Goal: Task Accomplishment & Management: Manage account settings

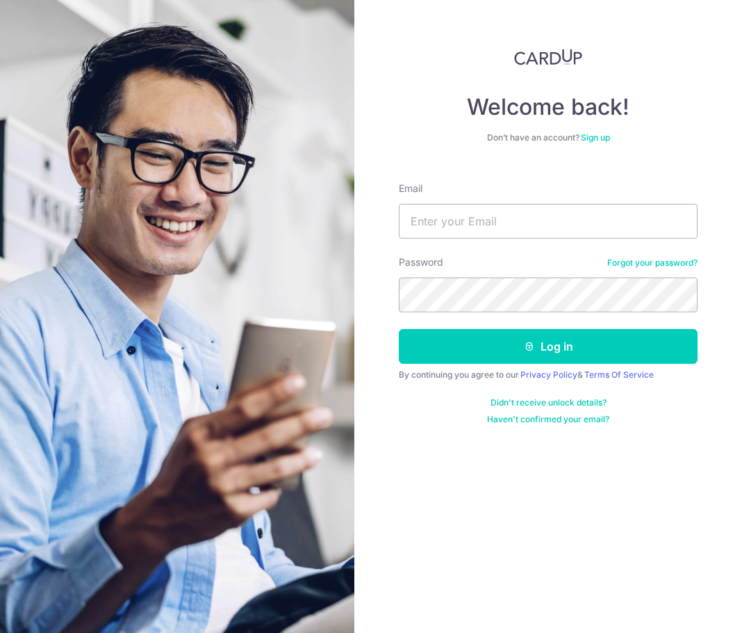
drag, startPoint x: 311, startPoint y: 234, endPoint x: 384, endPoint y: 231, distance: 72.4
click at [311, 234] on img at bounding box center [177, 356] width 501 height 712
click at [431, 223] on input "Email" at bounding box center [548, 221] width 299 height 35
type input "[EMAIL_ADDRESS][DOMAIN_NAME]"
click at [399, 329] on button "Log in" at bounding box center [548, 346] width 299 height 35
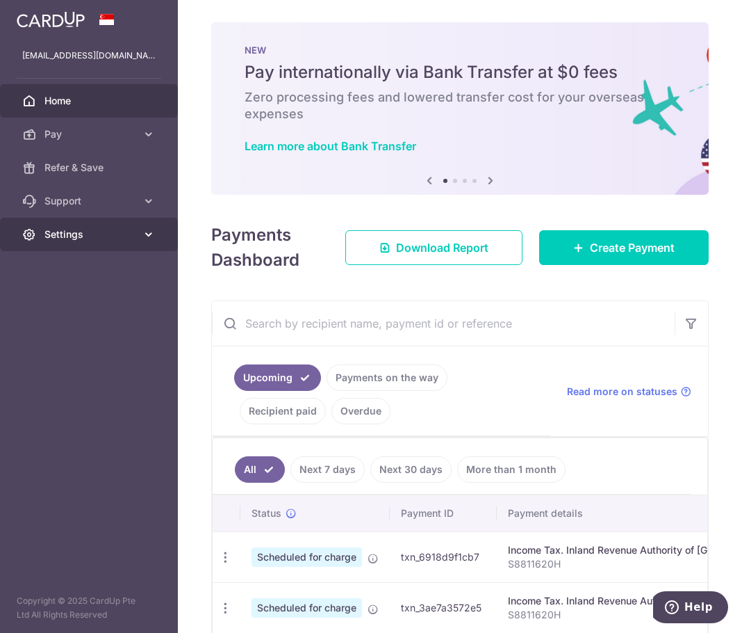
click at [102, 233] on span "Settings" at bounding box center [90, 234] width 92 height 14
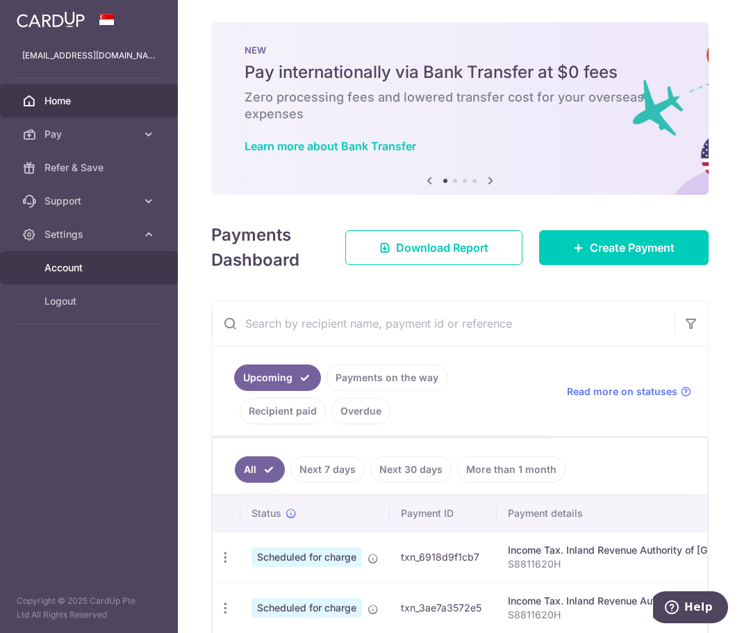
click at [95, 265] on span "Account" at bounding box center [90, 268] width 92 height 14
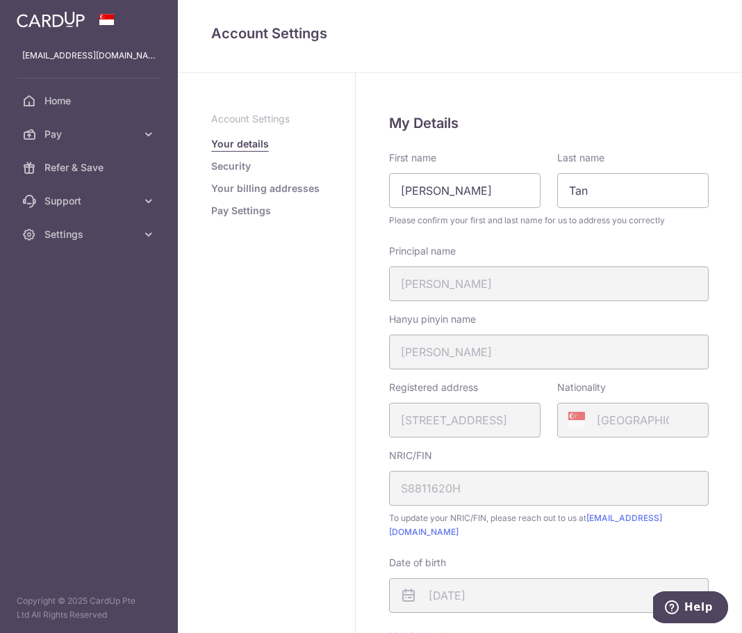
click at [241, 208] on link "Pay Settings" at bounding box center [241, 211] width 60 height 14
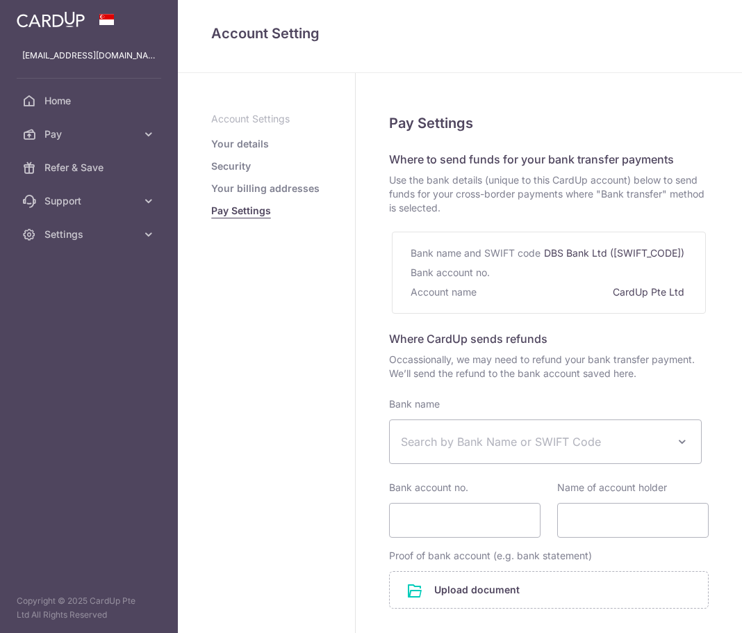
select select
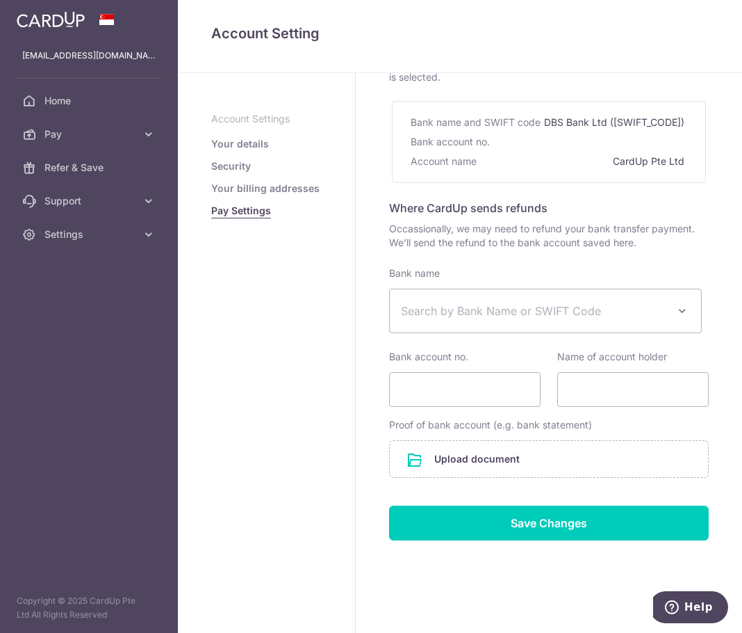
scroll to position [143, 0]
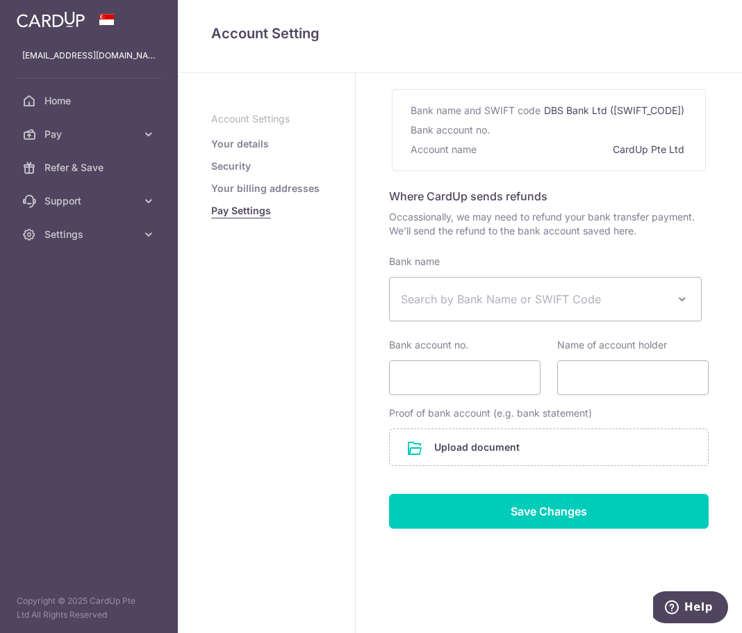
click at [259, 147] on link "Your details" at bounding box center [240, 144] width 58 height 14
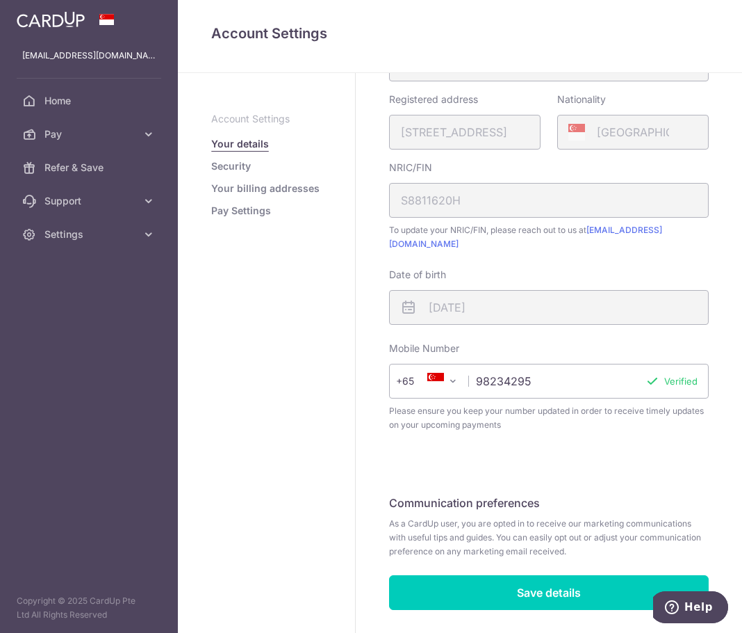
scroll to position [316, 0]
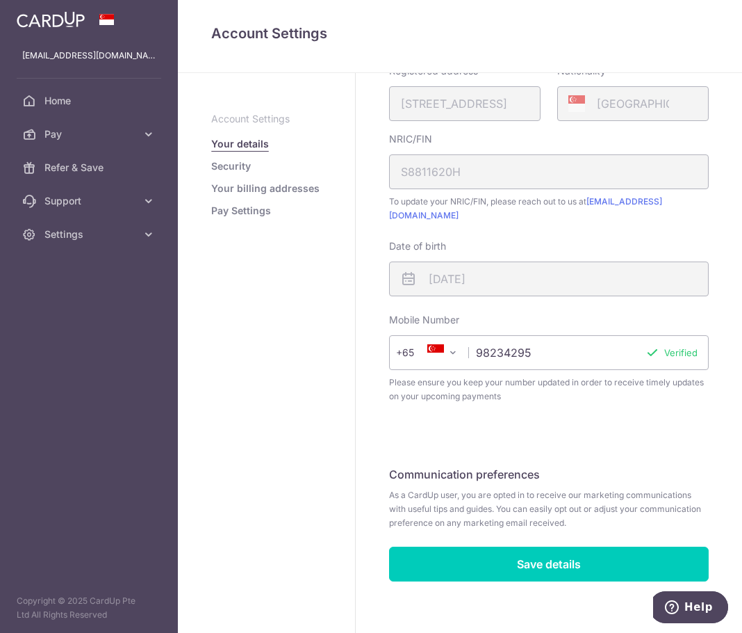
click at [247, 169] on link "Security" at bounding box center [231, 166] width 40 height 14
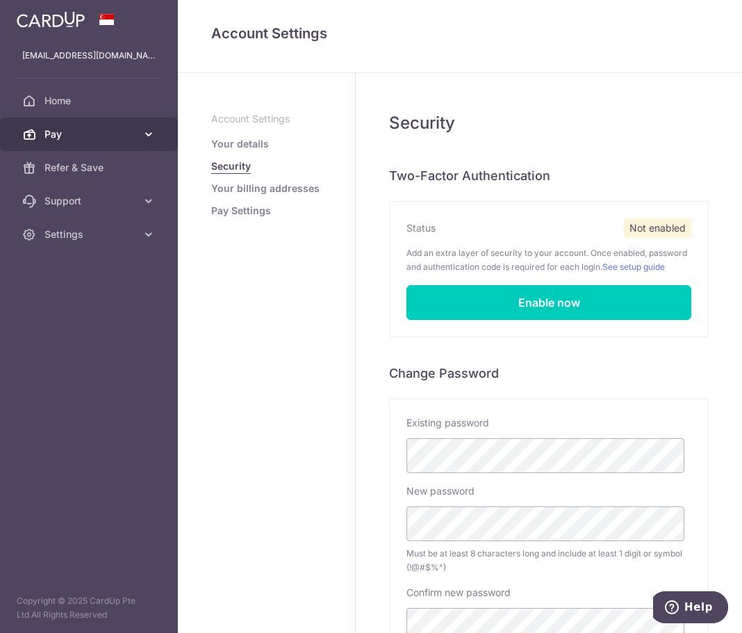
click at [95, 138] on span "Pay" at bounding box center [90, 134] width 92 height 14
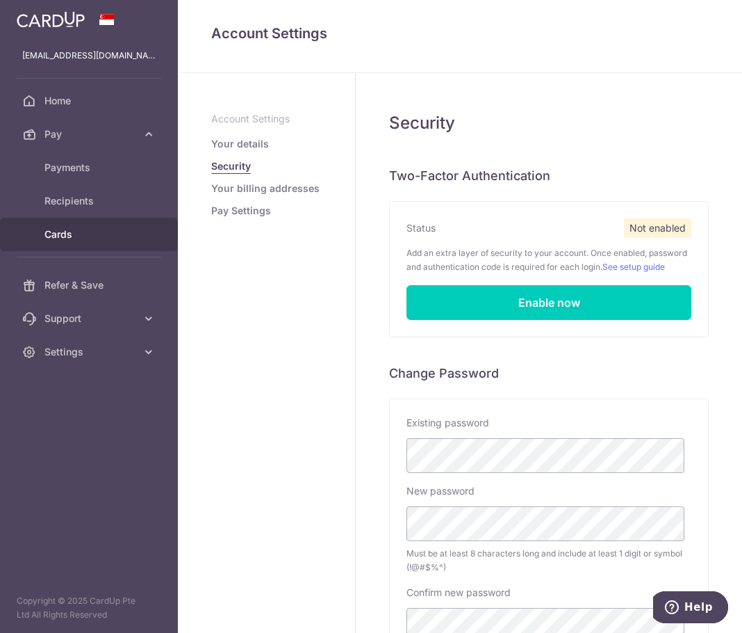
click at [90, 221] on link "Cards" at bounding box center [89, 234] width 178 height 33
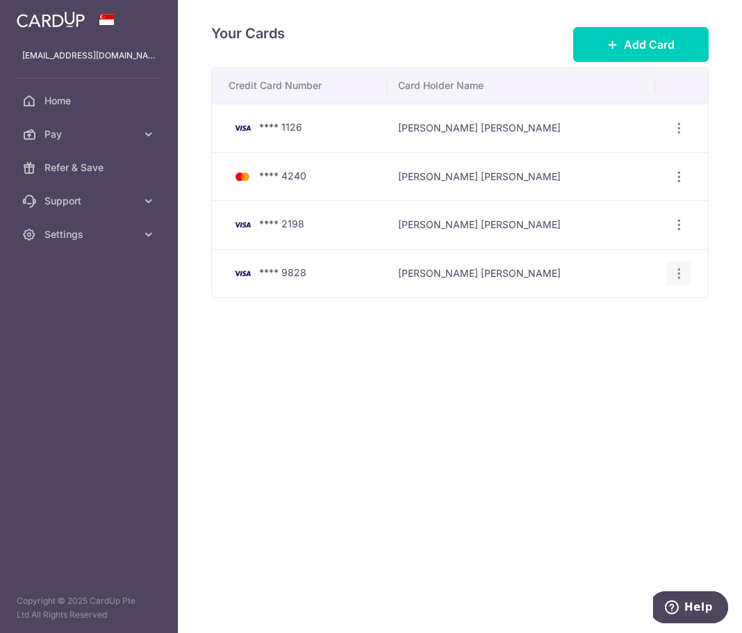
click at [677, 269] on icon "button" at bounding box center [679, 273] width 15 height 15
click at [674, 268] on icon "button" at bounding box center [679, 273] width 15 height 15
click at [641, 303] on span "View/Edit" at bounding box center [632, 311] width 95 height 17
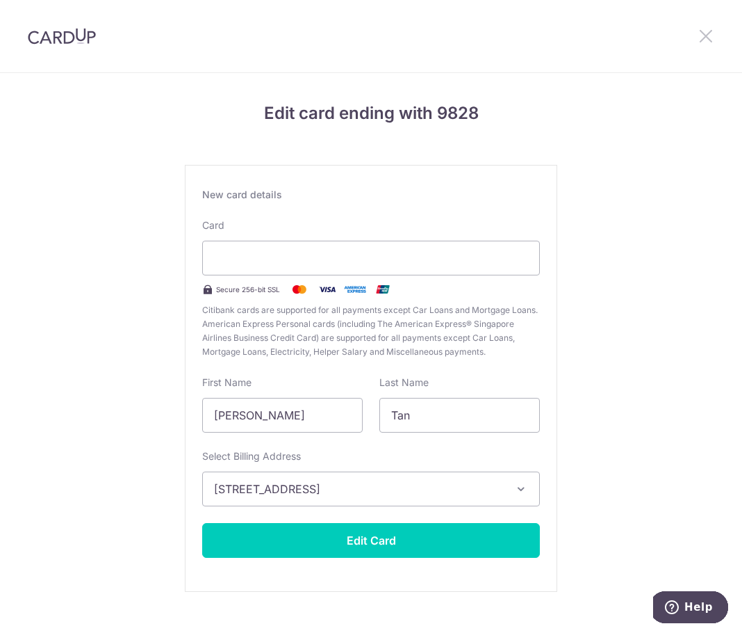
click at [710, 40] on icon at bounding box center [706, 35] width 17 height 17
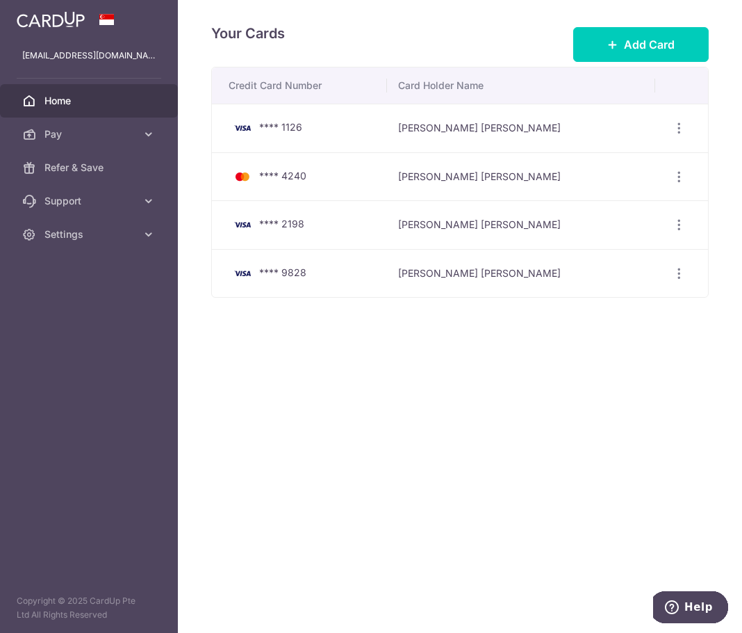
click at [101, 97] on span "Home" at bounding box center [90, 101] width 92 height 14
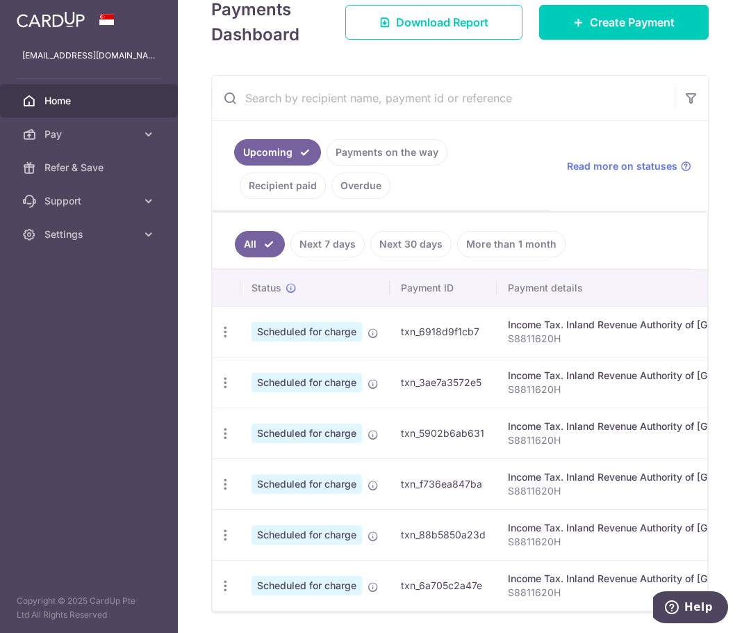
scroll to position [278, 0]
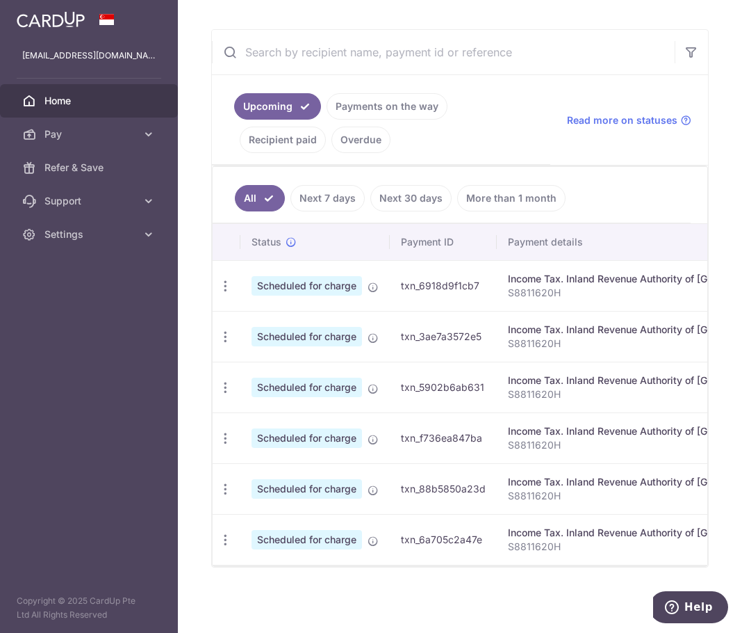
click at [288, 135] on link "Recipient paid" at bounding box center [283, 140] width 86 height 26
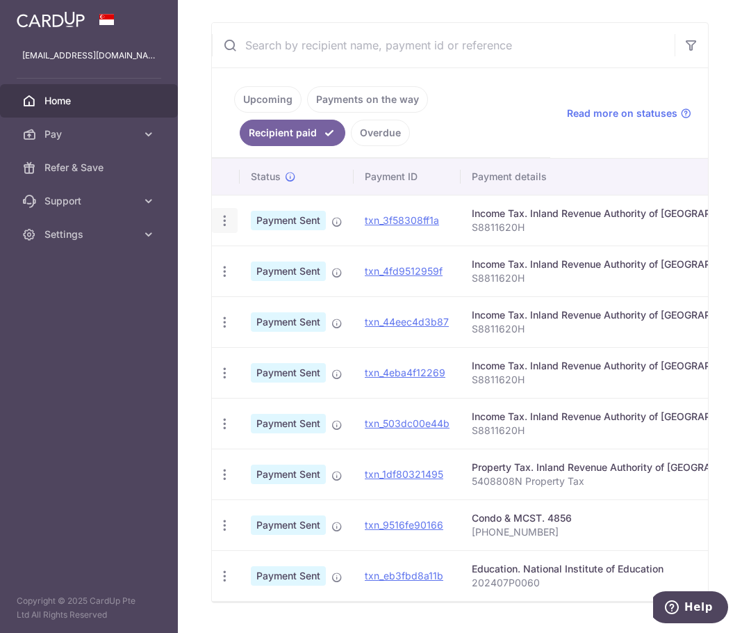
click at [227, 220] on icon "button" at bounding box center [225, 220] width 15 height 15
click at [393, 220] on link "txn_3f58308ff1a" at bounding box center [402, 220] width 74 height 12
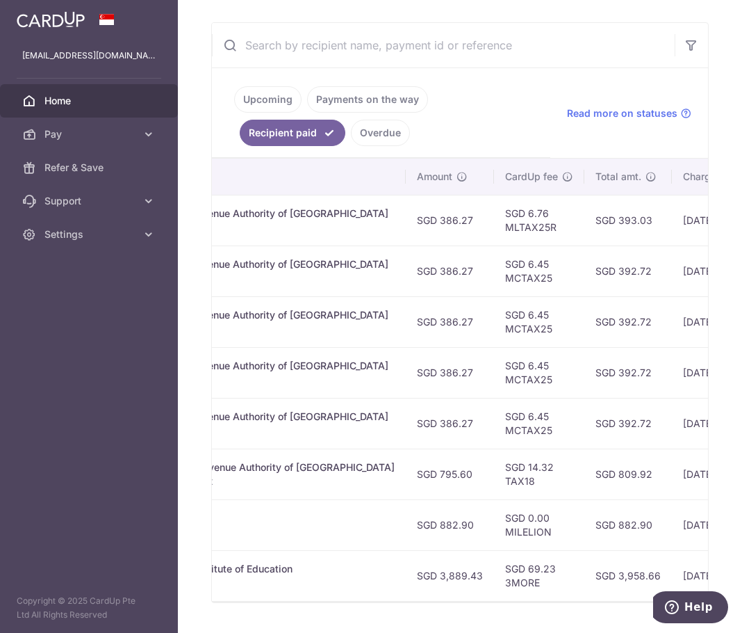
scroll to position [0, 375]
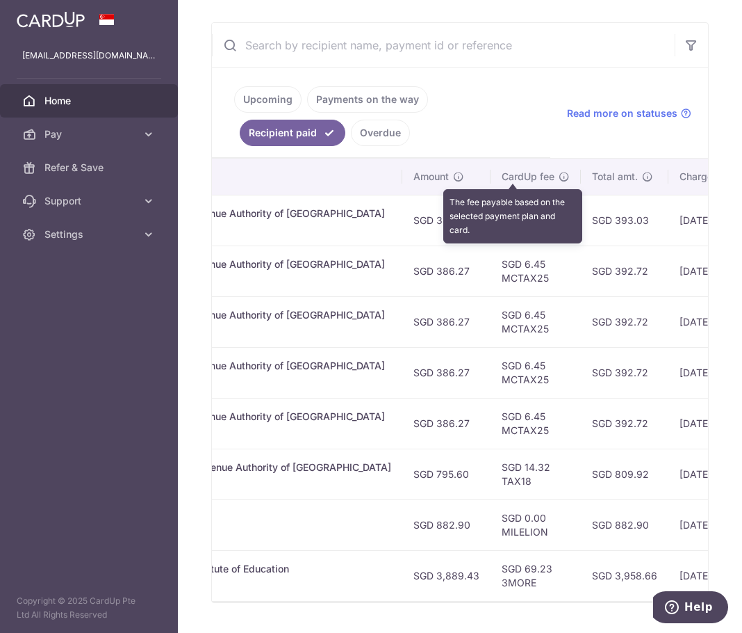
click at [559, 176] on icon at bounding box center [564, 176] width 11 height 11
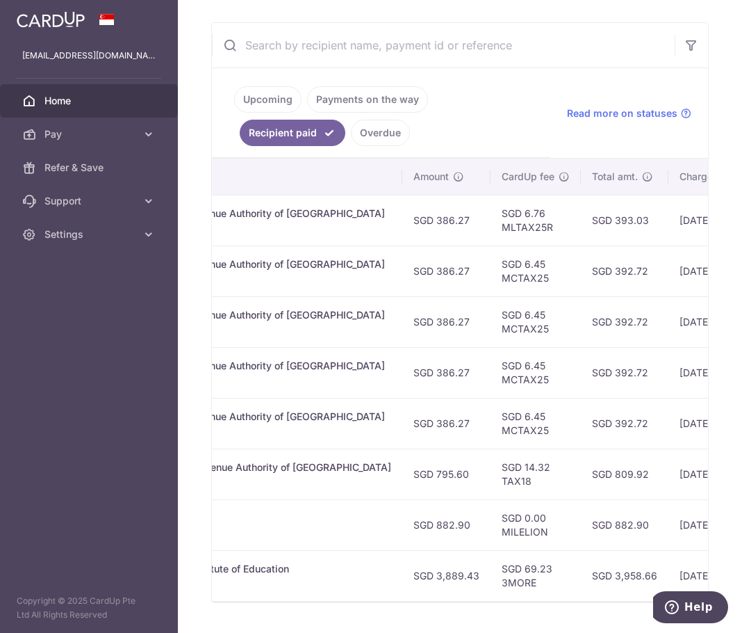
click at [491, 226] on td "SGD 6.76 MLTAX25R" at bounding box center [536, 220] width 90 height 51
click at [491, 225] on td "SGD 6.76 MLTAX25R" at bounding box center [536, 220] width 90 height 51
click at [511, 237] on td "SGD 6.76 MLTAX25R" at bounding box center [536, 220] width 90 height 51
click at [491, 279] on td "SGD 6.45 MCTAX25" at bounding box center [536, 270] width 90 height 51
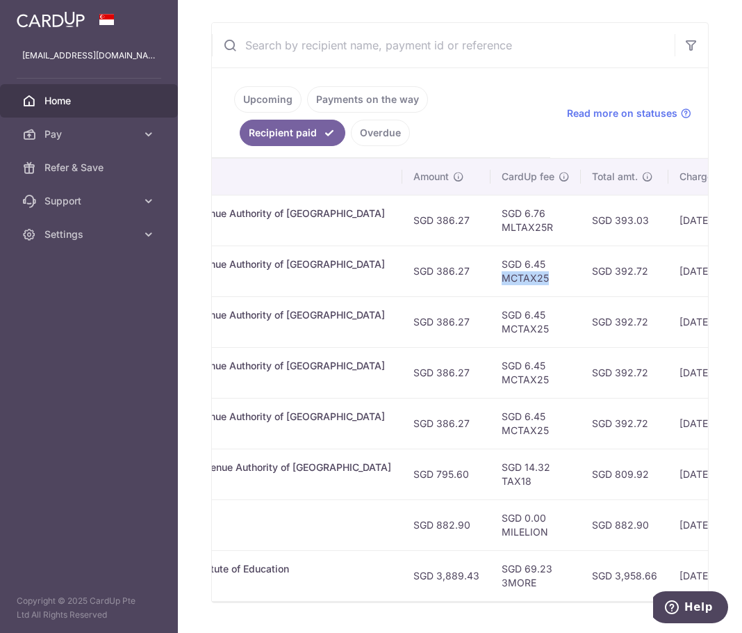
click at [491, 279] on td "SGD 6.45 MCTAX25" at bounding box center [536, 270] width 90 height 51
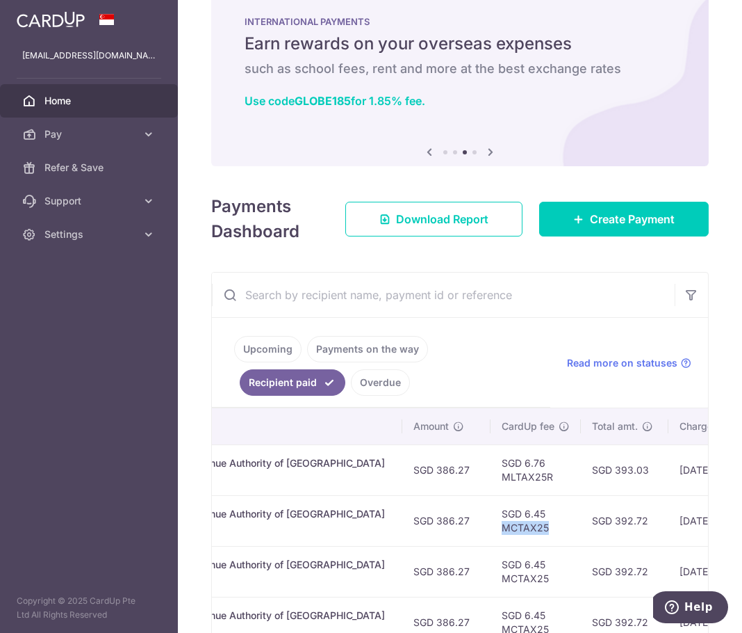
scroll to position [0, 0]
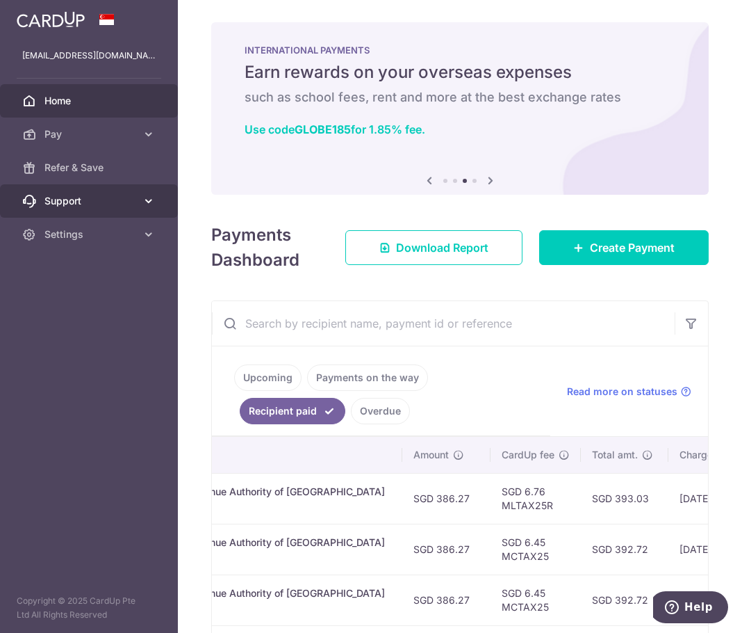
click at [106, 199] on span "Support" at bounding box center [90, 201] width 92 height 14
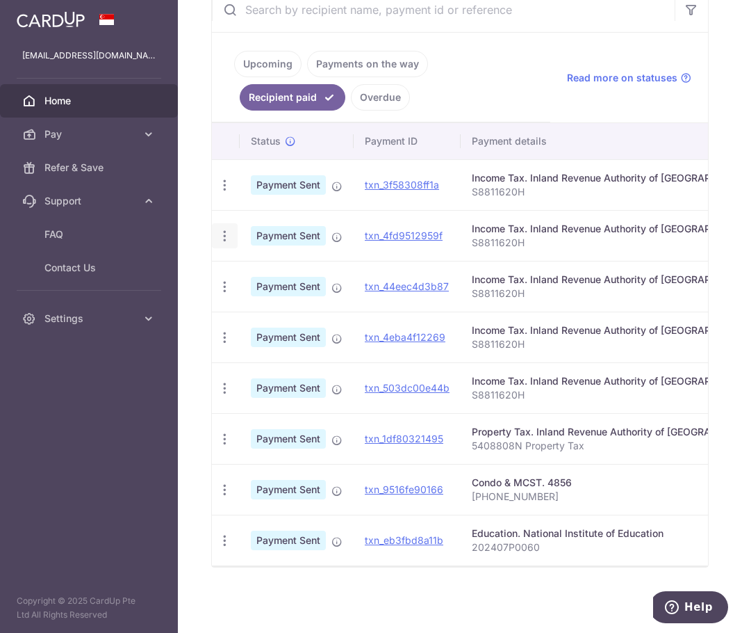
click at [227, 231] on icon "button" at bounding box center [225, 236] width 15 height 15
click at [226, 231] on icon "button" at bounding box center [225, 236] width 15 height 15
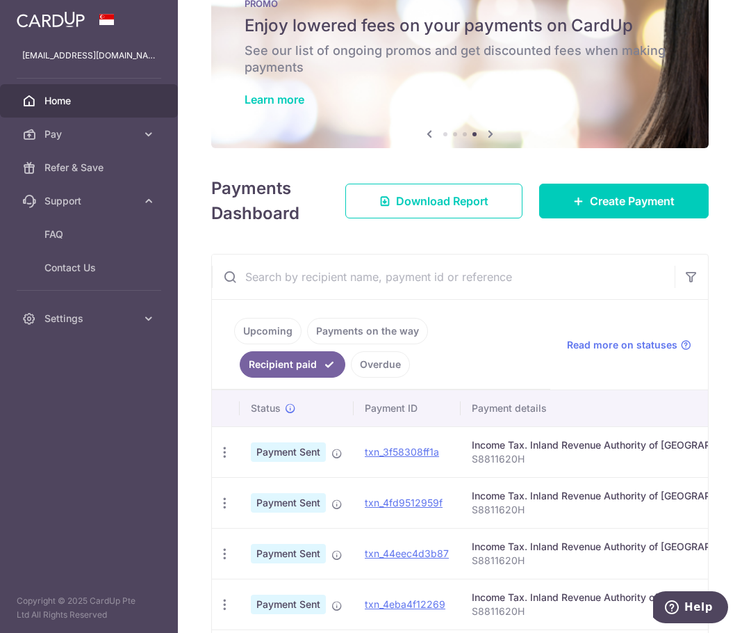
scroll to position [42, 0]
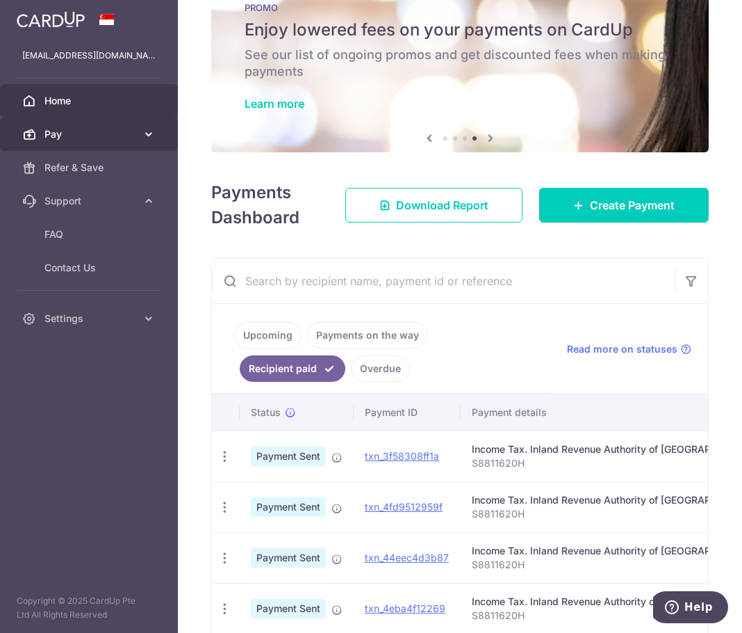
click at [132, 138] on span "Pay" at bounding box center [90, 134] width 92 height 14
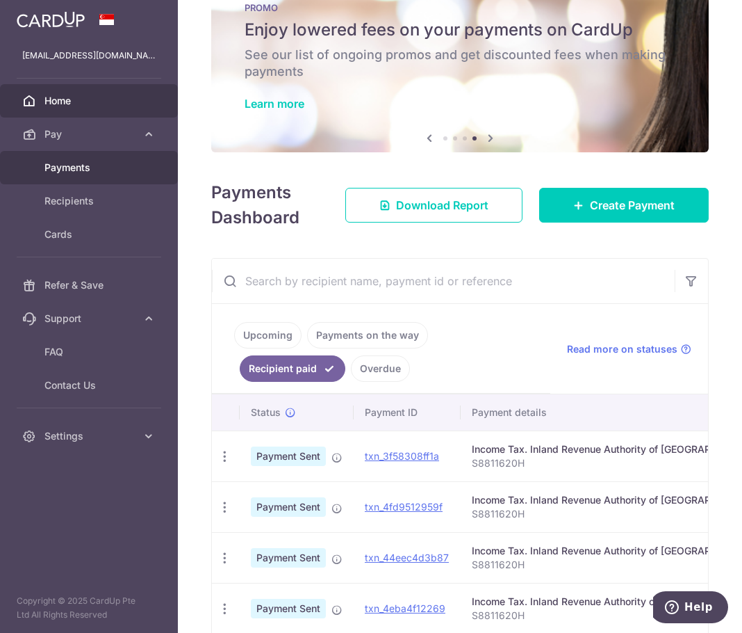
click at [123, 163] on span "Payments" at bounding box center [90, 168] width 92 height 14
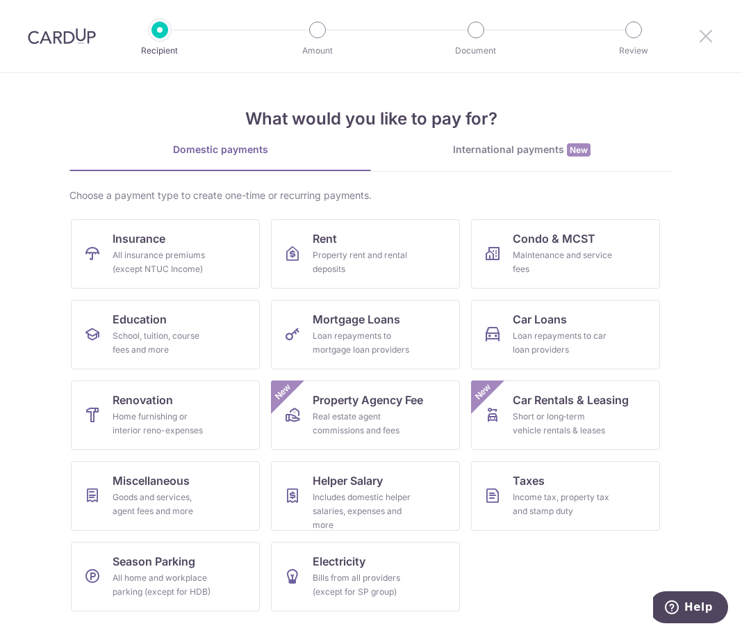
click at [710, 31] on icon at bounding box center [706, 35] width 17 height 17
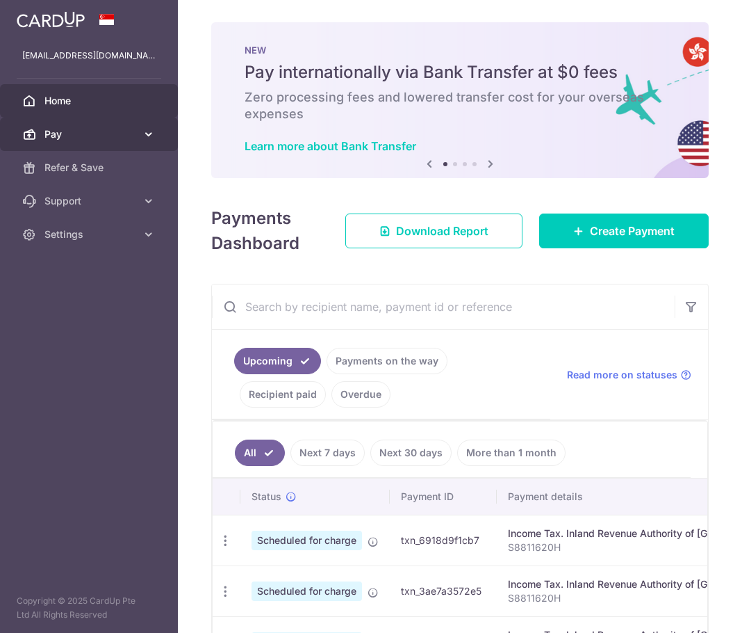
click at [115, 136] on span "Pay" at bounding box center [90, 134] width 92 height 14
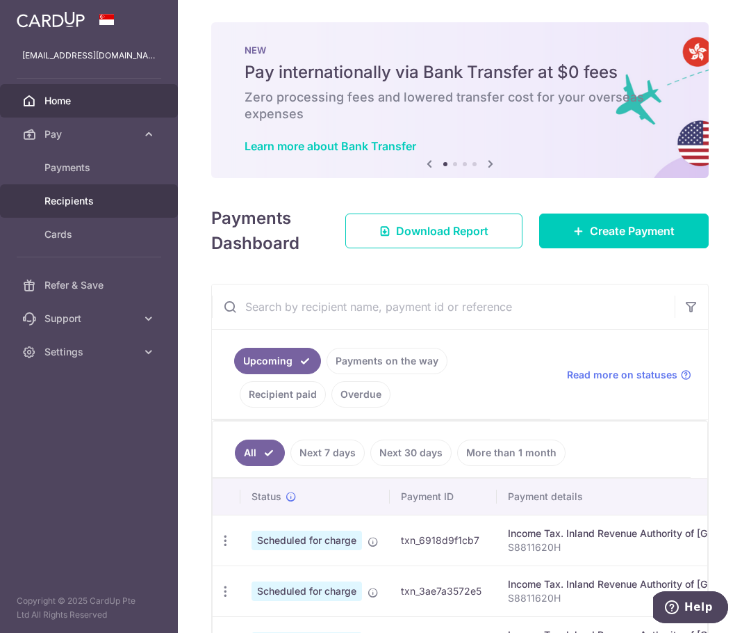
click at [101, 200] on span "Recipients" at bounding box center [90, 201] width 92 height 14
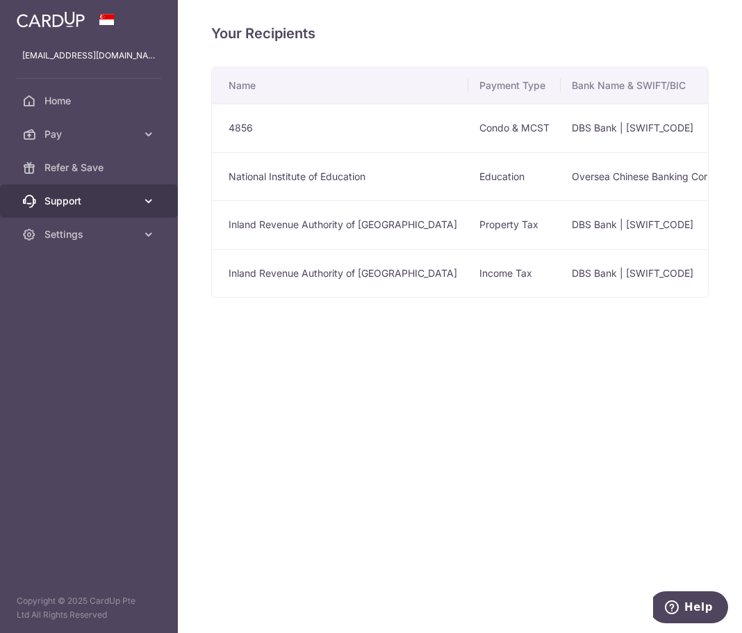
click at [117, 195] on span "Support" at bounding box center [90, 201] width 92 height 14
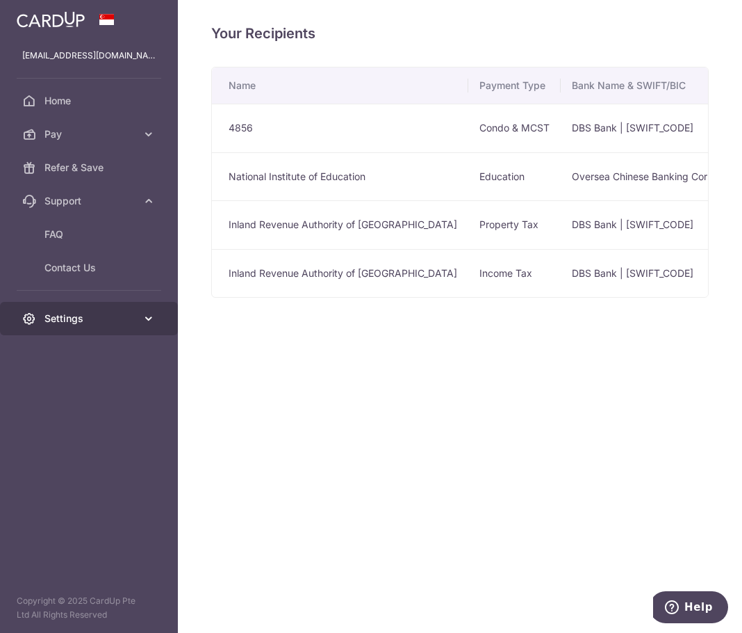
click at [104, 320] on span "Settings" at bounding box center [90, 318] width 92 height 14
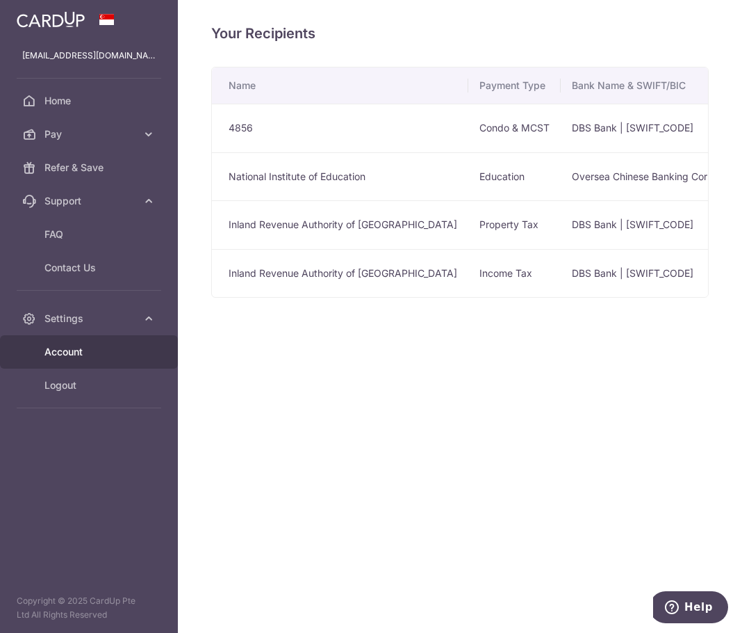
click at [104, 352] on span "Account" at bounding box center [90, 352] width 92 height 14
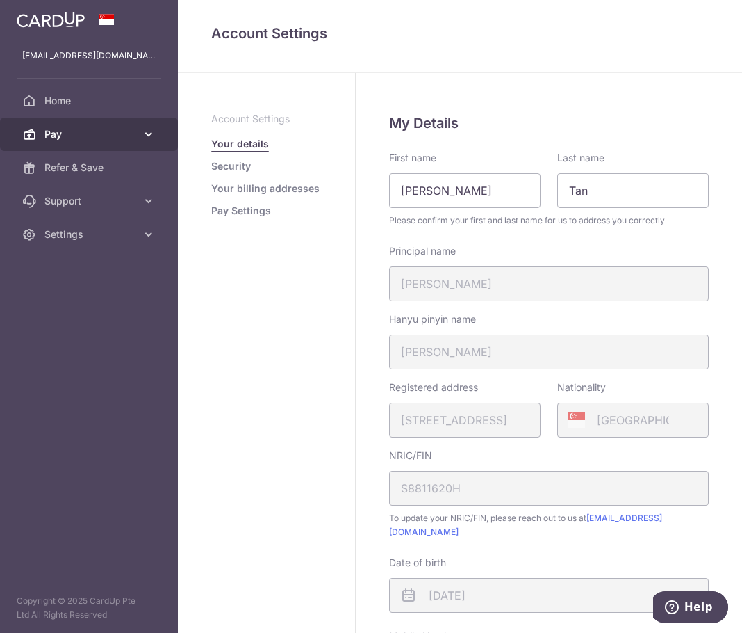
click at [92, 136] on span "Pay" at bounding box center [90, 134] width 92 height 14
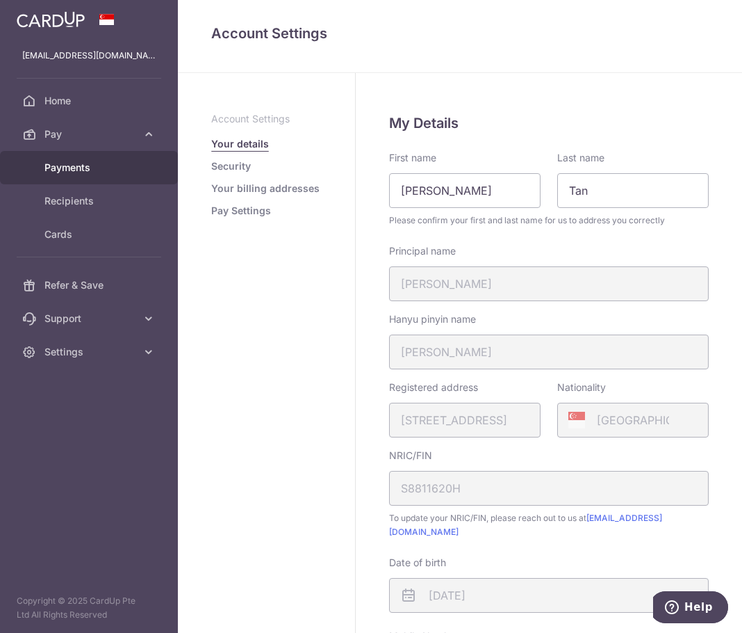
click at [85, 161] on span "Payments" at bounding box center [90, 168] width 92 height 14
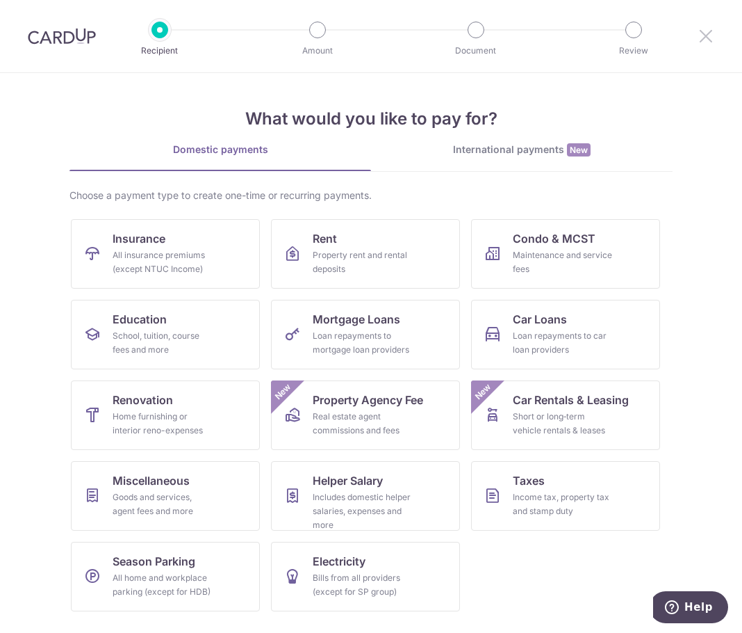
click at [701, 37] on icon at bounding box center [706, 35] width 17 height 17
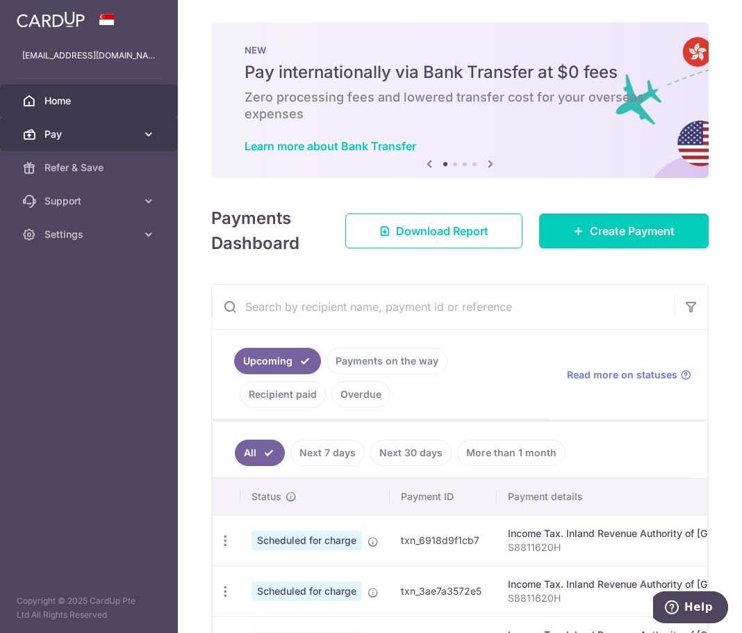
click at [150, 141] on link "Pay" at bounding box center [89, 133] width 178 height 33
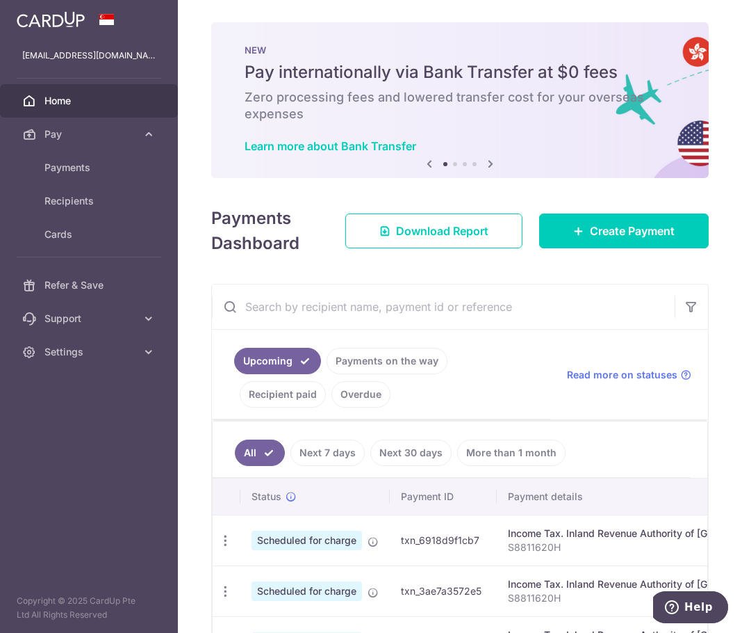
click at [503, 286] on input "text" at bounding box center [443, 306] width 463 height 44
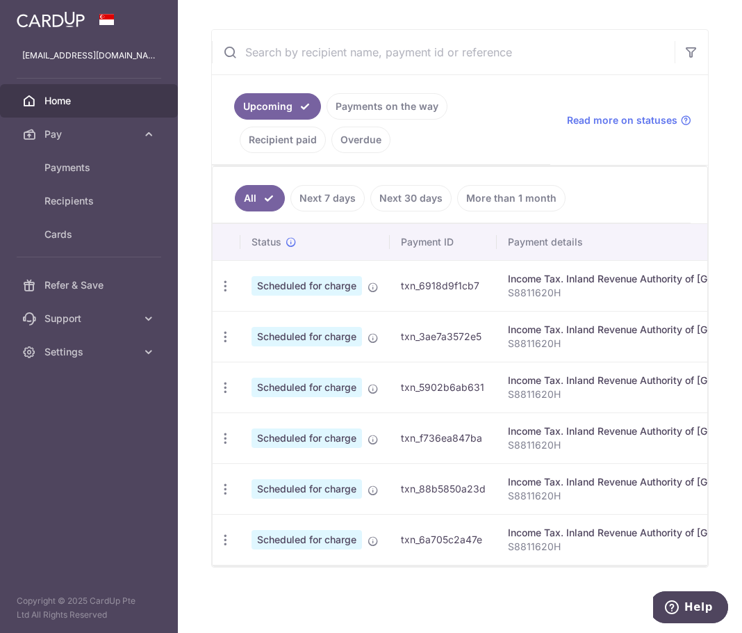
click at [350, 93] on link "Payments on the way" at bounding box center [387, 106] width 121 height 26
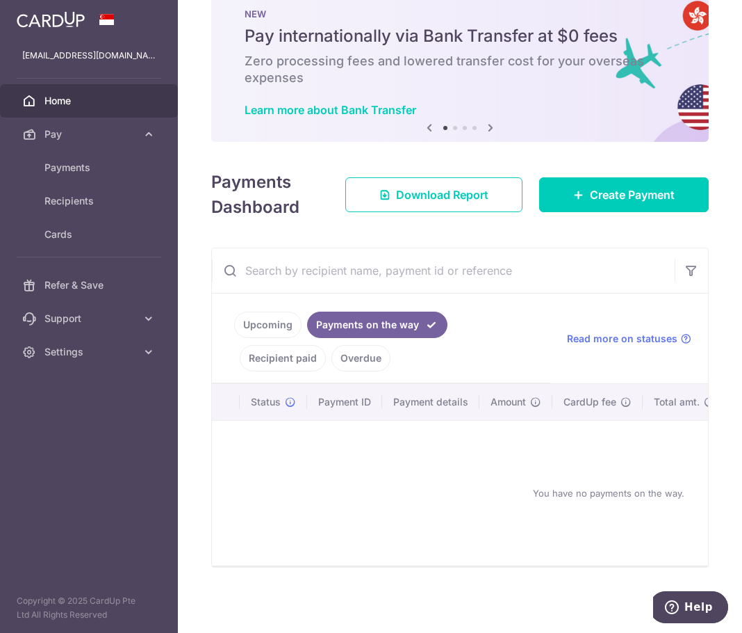
click at [274, 356] on link "Recipient paid" at bounding box center [283, 358] width 86 height 26
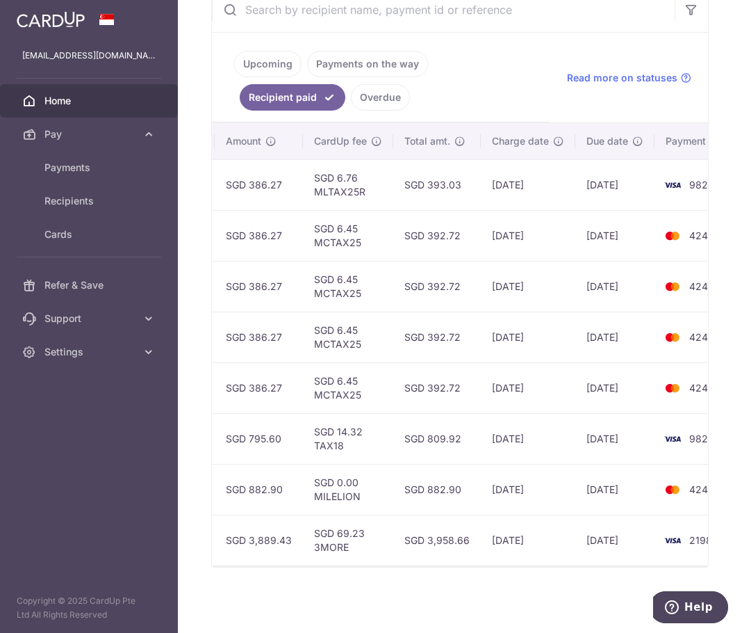
scroll to position [0, 564]
